Goal: Use online tool/utility: Utilize a website feature to perform a specific function

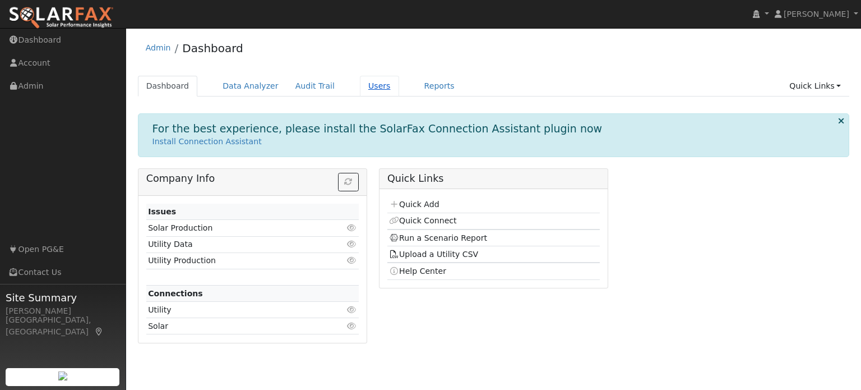
click at [360, 85] on link "Users" at bounding box center [379, 86] width 39 height 21
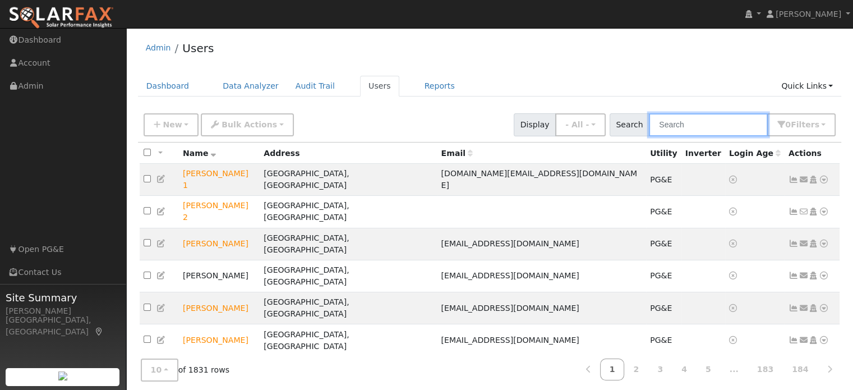
click at [723, 123] on input "text" at bounding box center [708, 124] width 119 height 23
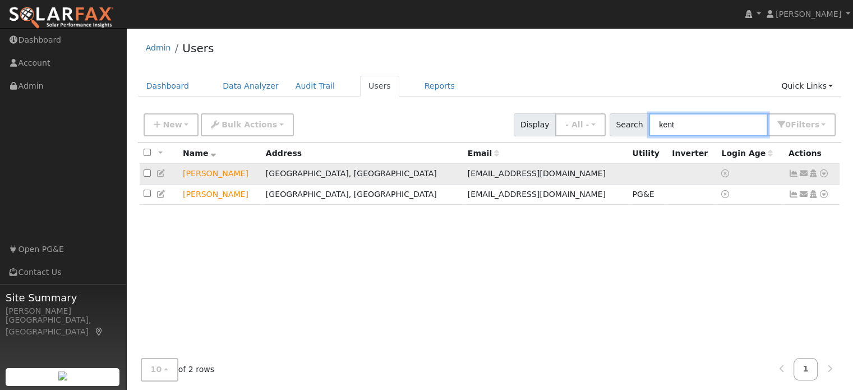
type input "kent"
click at [822, 170] on icon at bounding box center [824, 173] width 10 height 8
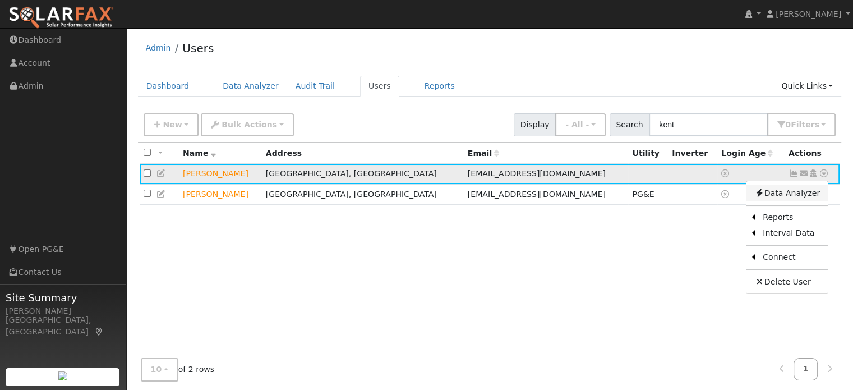
click at [784, 192] on link "Data Analyzer" at bounding box center [786, 193] width 81 height 16
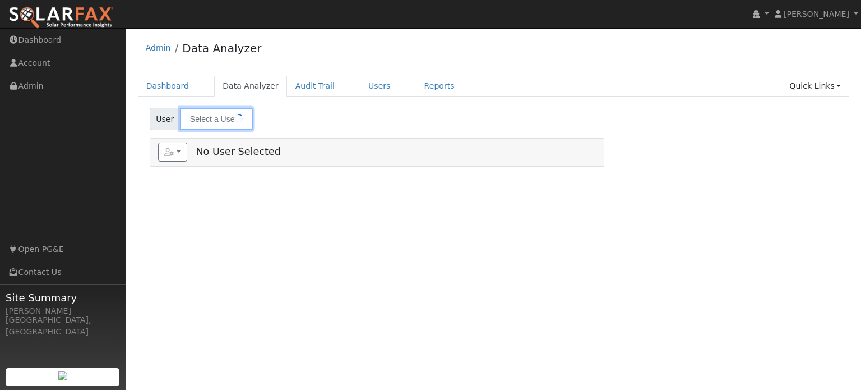
type input "[PERSON_NAME]"
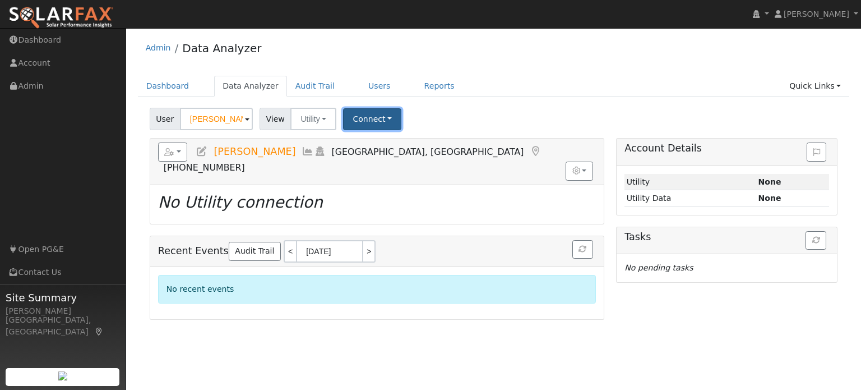
click at [367, 117] on button "Connect" at bounding box center [372, 119] width 58 height 22
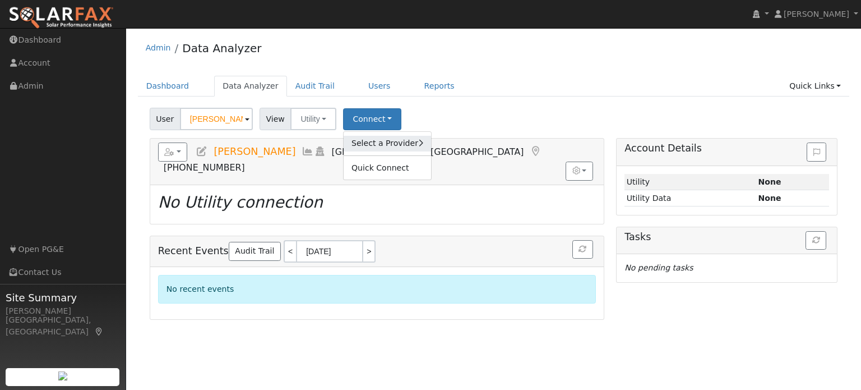
click at [372, 144] on link "Select a Provider" at bounding box center [387, 144] width 87 height 16
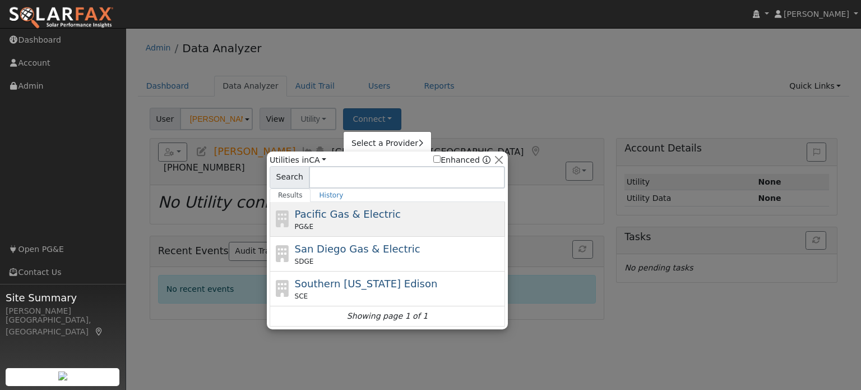
click at [353, 222] on div "PG&E" at bounding box center [399, 226] width 208 height 10
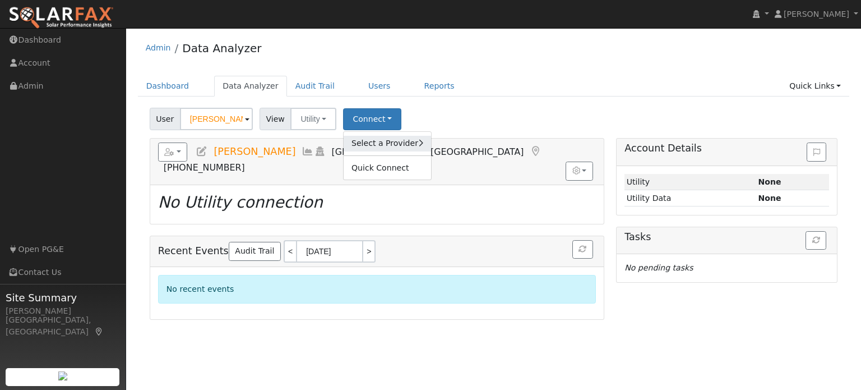
click at [397, 145] on link "Select a Provider" at bounding box center [387, 144] width 87 height 16
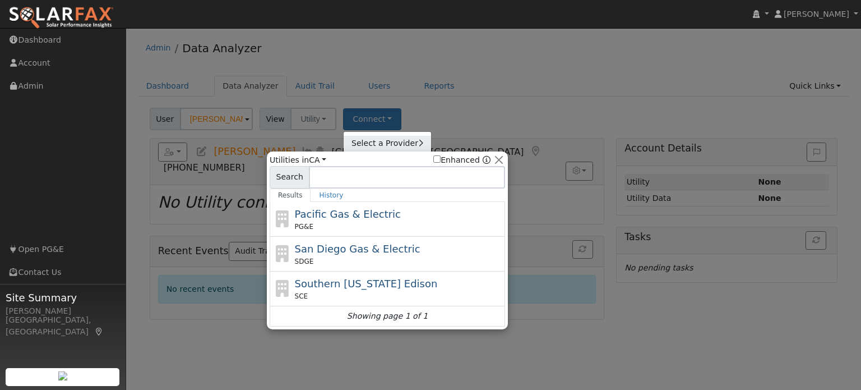
click at [384, 143] on link "Select a Provider" at bounding box center [387, 144] width 87 height 16
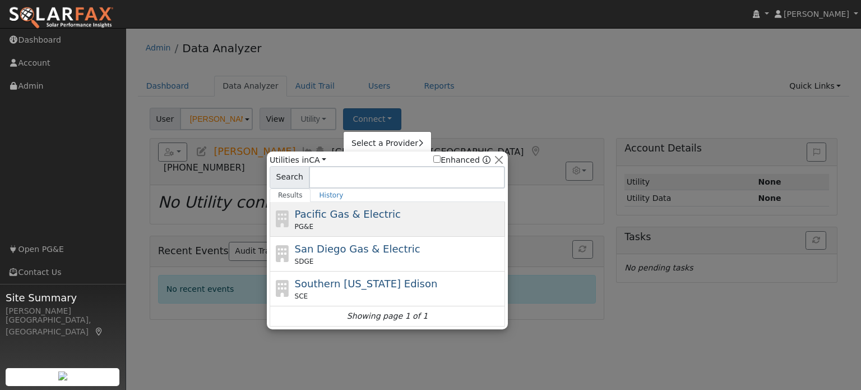
click at [340, 219] on span "Pacific Gas & Electric" at bounding box center [348, 214] width 106 height 12
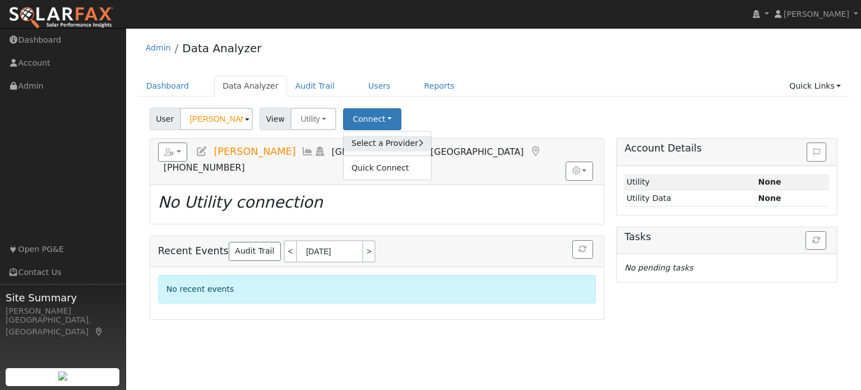
click at [372, 142] on link "Select a Provider" at bounding box center [387, 144] width 87 height 16
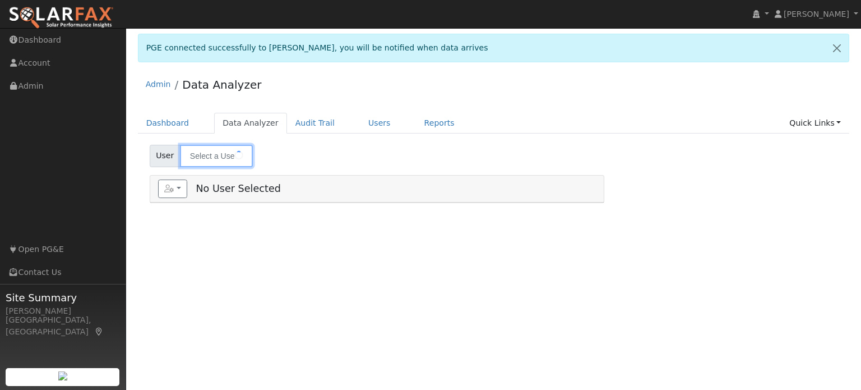
type input "[PERSON_NAME]"
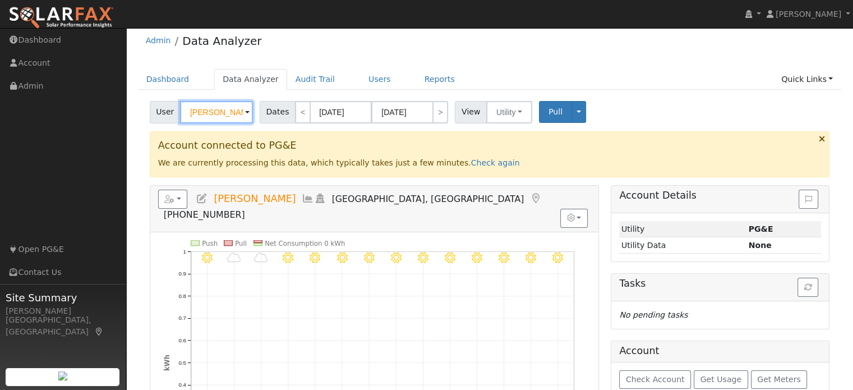
scroll to position [112, 0]
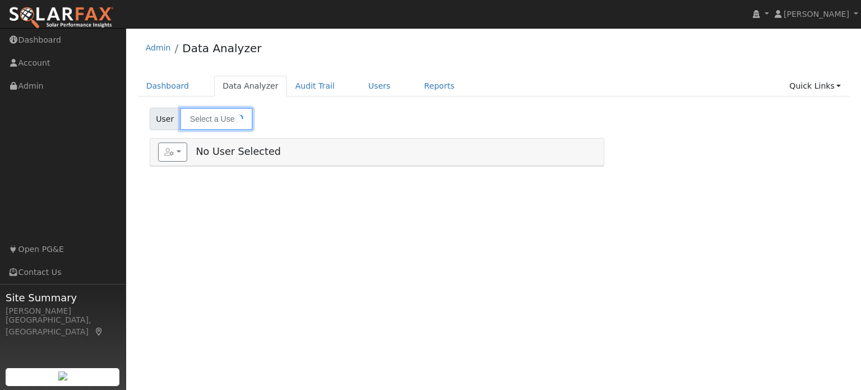
type input "[PERSON_NAME]"
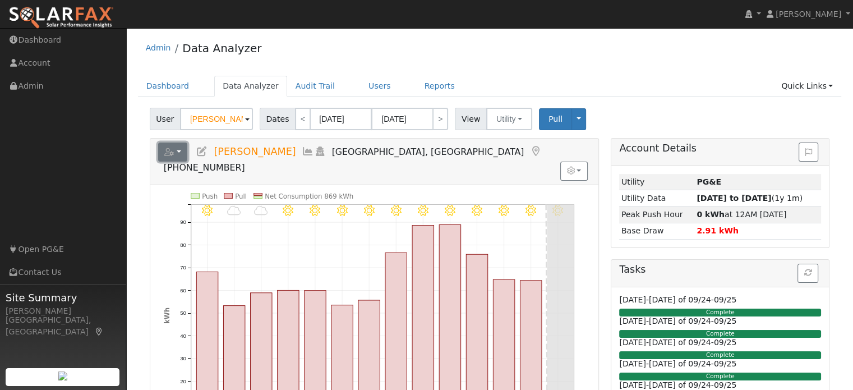
click at [179, 152] on button "button" at bounding box center [173, 151] width 30 height 19
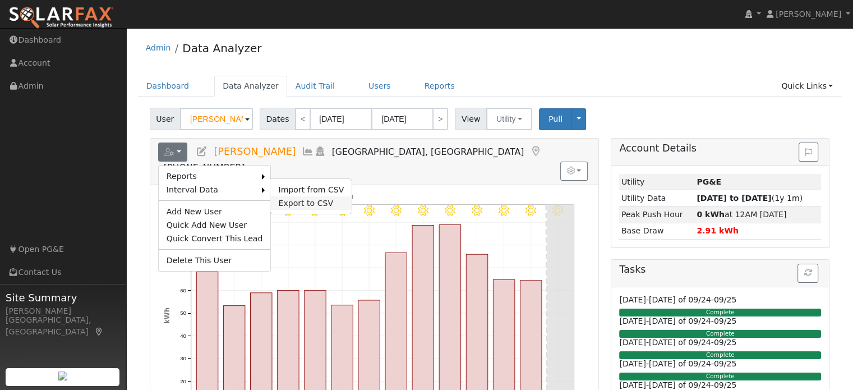
click at [293, 201] on link "Export to CSV" at bounding box center [310, 202] width 81 height 13
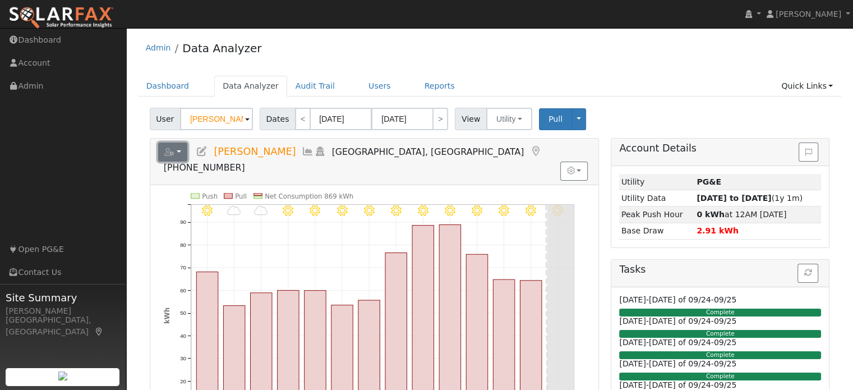
click at [178, 150] on button "button" at bounding box center [173, 151] width 30 height 19
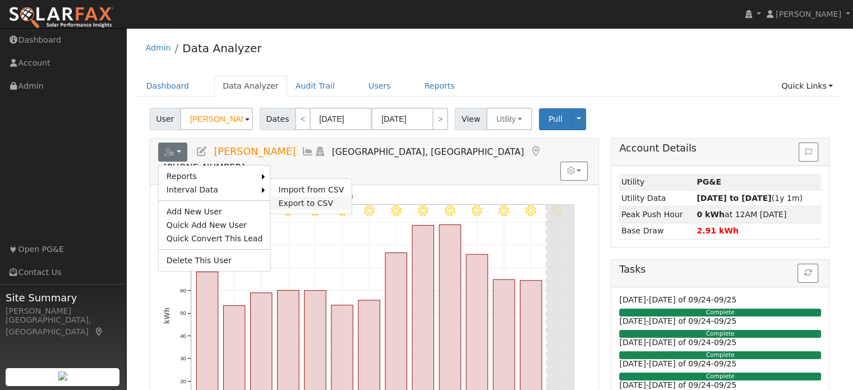
click at [283, 201] on link "Export to CSV" at bounding box center [310, 202] width 81 height 13
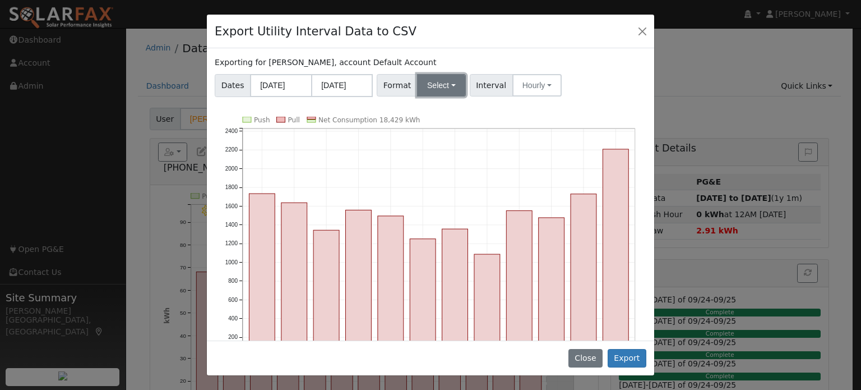
click at [436, 77] on button "Select" at bounding box center [441, 85] width 49 height 22
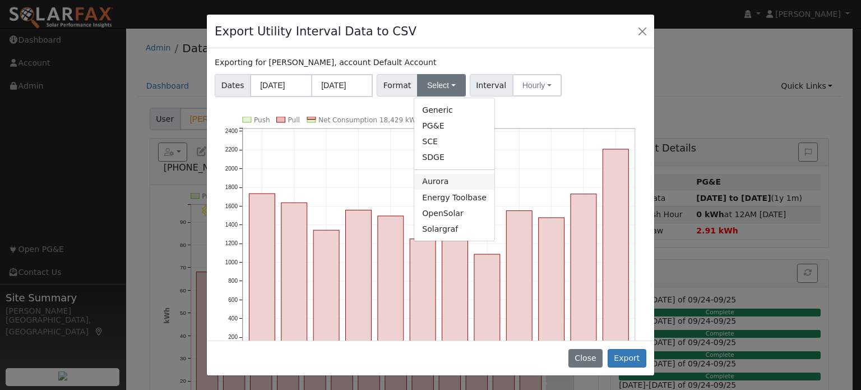
click at [441, 181] on link "Aurora" at bounding box center [454, 182] width 80 height 16
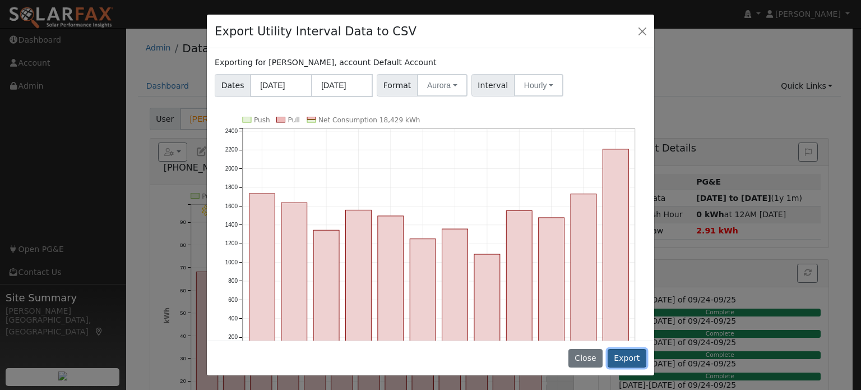
click at [632, 359] on button "Export" at bounding box center [627, 358] width 39 height 19
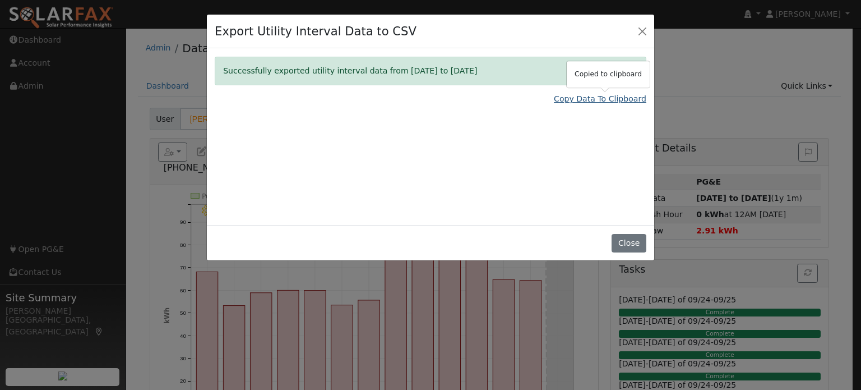
click at [621, 102] on link "Copy Data To Clipboard" at bounding box center [600, 99] width 93 height 12
click at [599, 100] on link "Copy Data To Clipboard" at bounding box center [600, 99] width 93 height 12
click at [644, 30] on button "Close" at bounding box center [643, 31] width 16 height 16
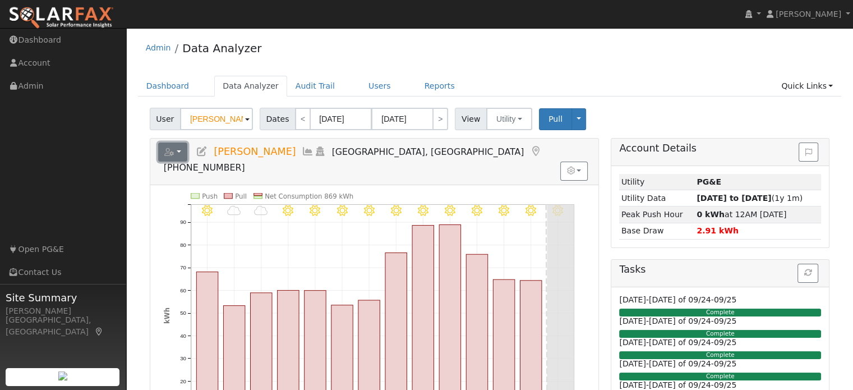
click at [175, 150] on button "button" at bounding box center [173, 151] width 30 height 19
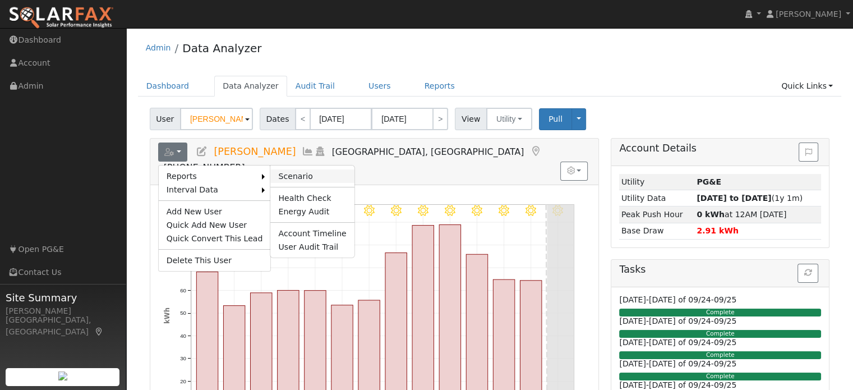
click at [285, 170] on link "Scenario" at bounding box center [312, 175] width 84 height 13
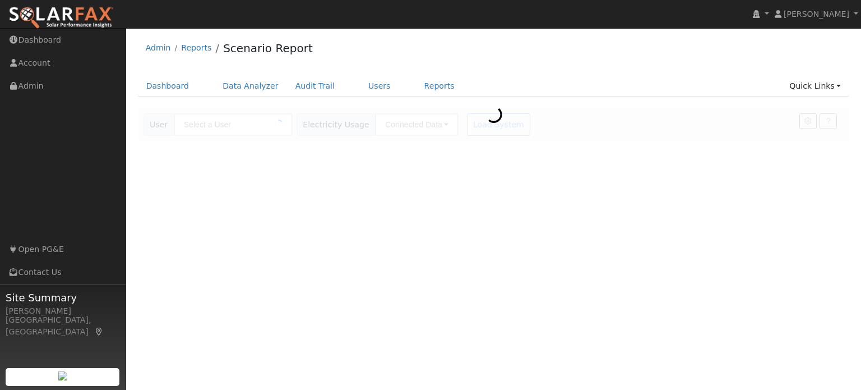
type input "[PERSON_NAME]"
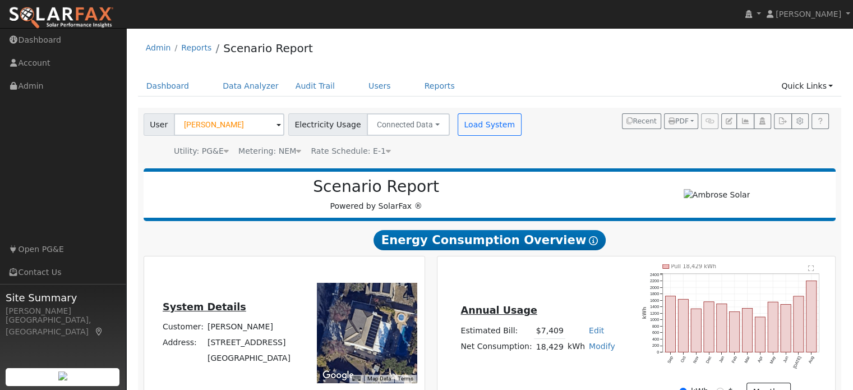
type input "22339"
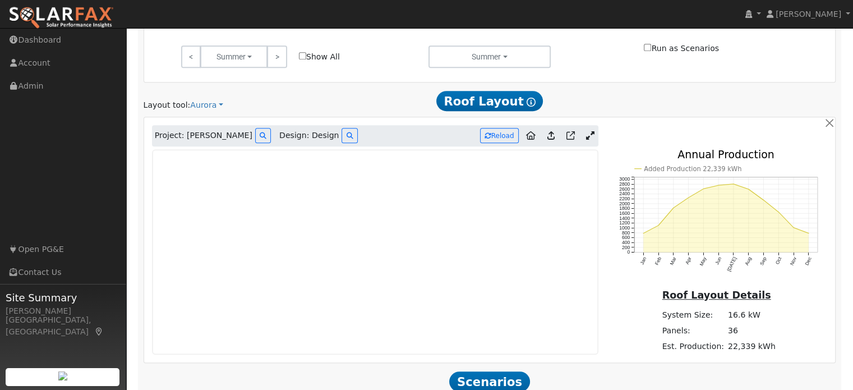
scroll to position [598, 0]
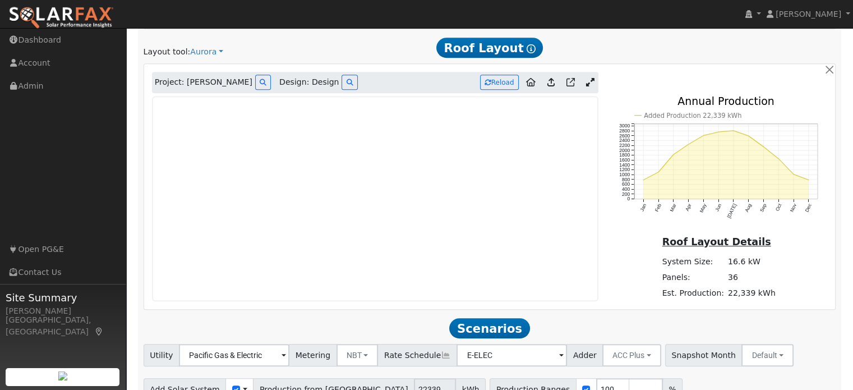
click at [590, 84] on icon at bounding box center [590, 82] width 8 height 8
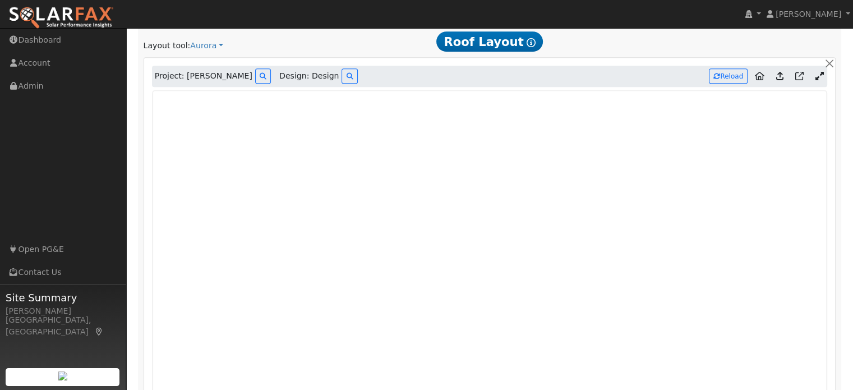
scroll to position [562, 0]
